Goal: Navigation & Orientation: Find specific page/section

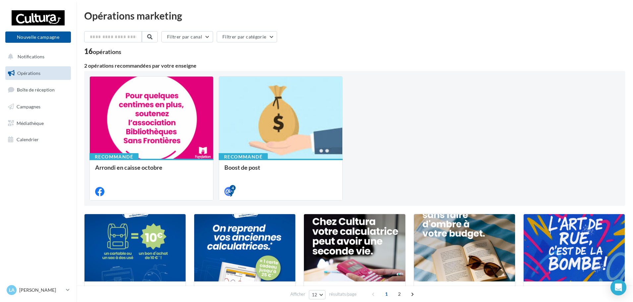
click at [28, 215] on nav "Nouvelle campagne Nouvelle campagne Notifications Opérations Boîte de réception…" at bounding box center [38, 151] width 76 height 302
click at [36, 34] on button "Nouvelle campagne" at bounding box center [38, 36] width 66 height 11
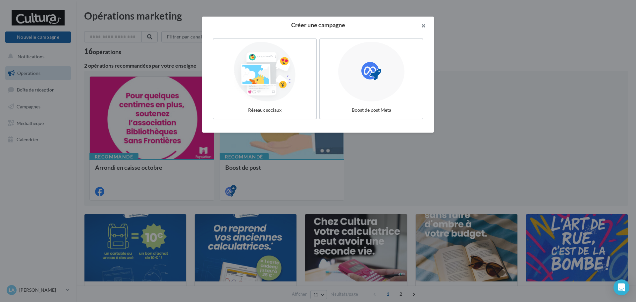
click at [424, 24] on button "button" at bounding box center [420, 27] width 26 height 20
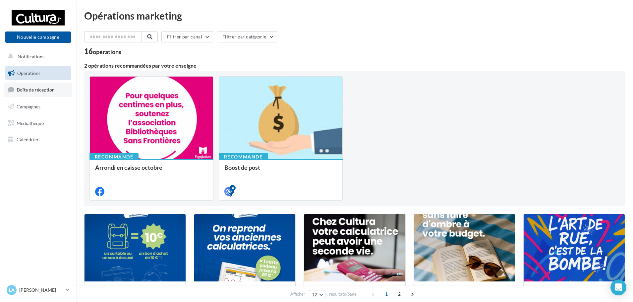
click at [12, 91] on icon at bounding box center [11, 89] width 6 height 9
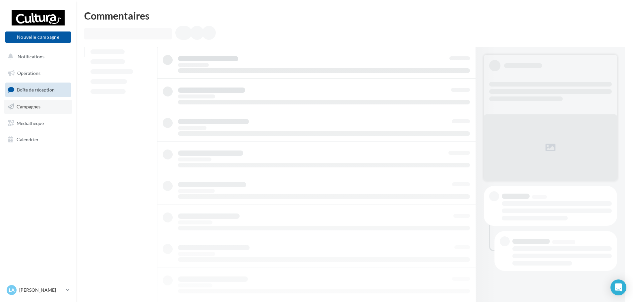
click at [40, 110] on link "Campagnes" at bounding box center [38, 107] width 68 height 14
